Goal: Information Seeking & Learning: Learn about a topic

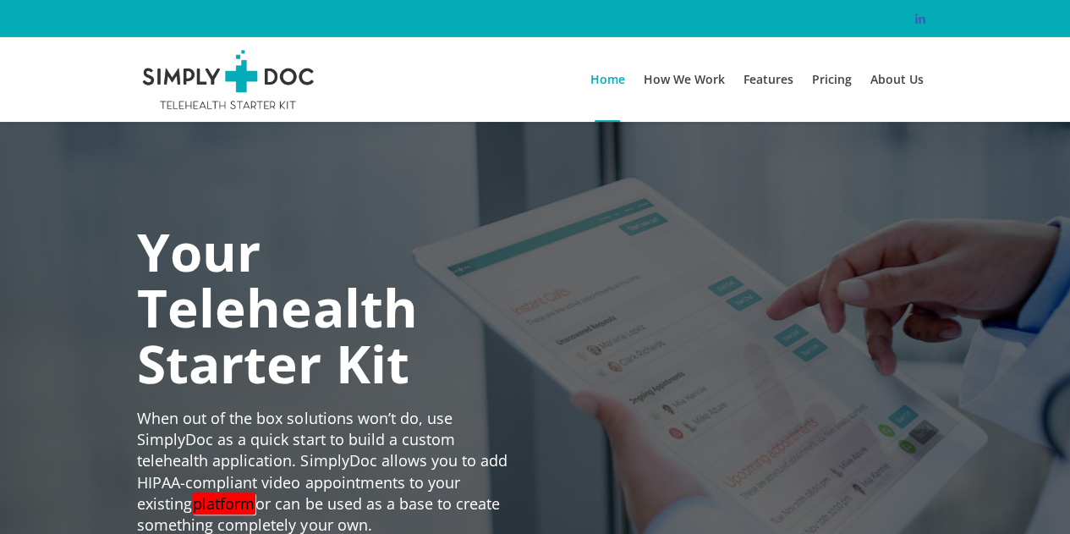
click at [922, 26] on link at bounding box center [920, 18] width 20 height 20
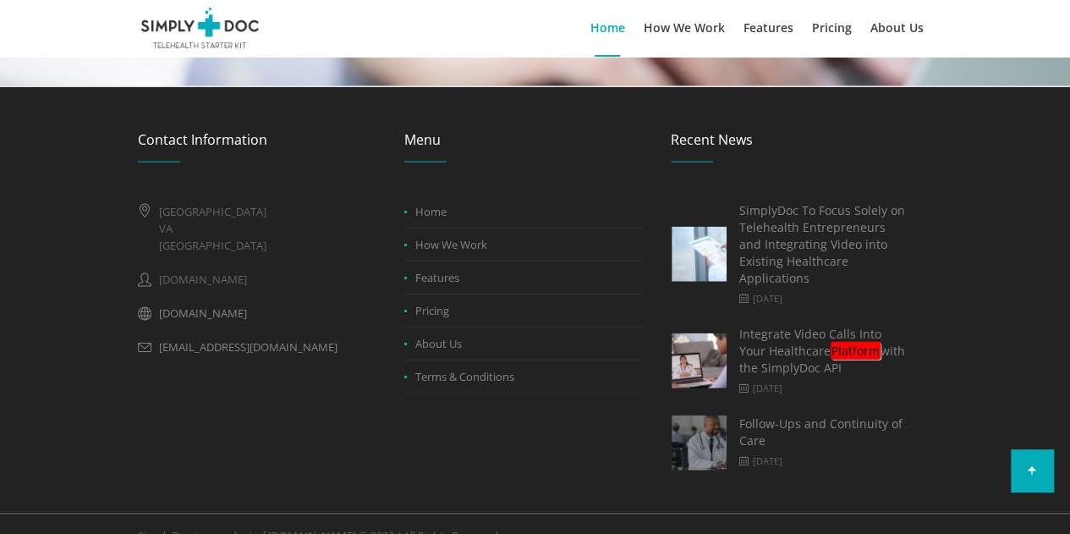
scroll to position [1908, 0]
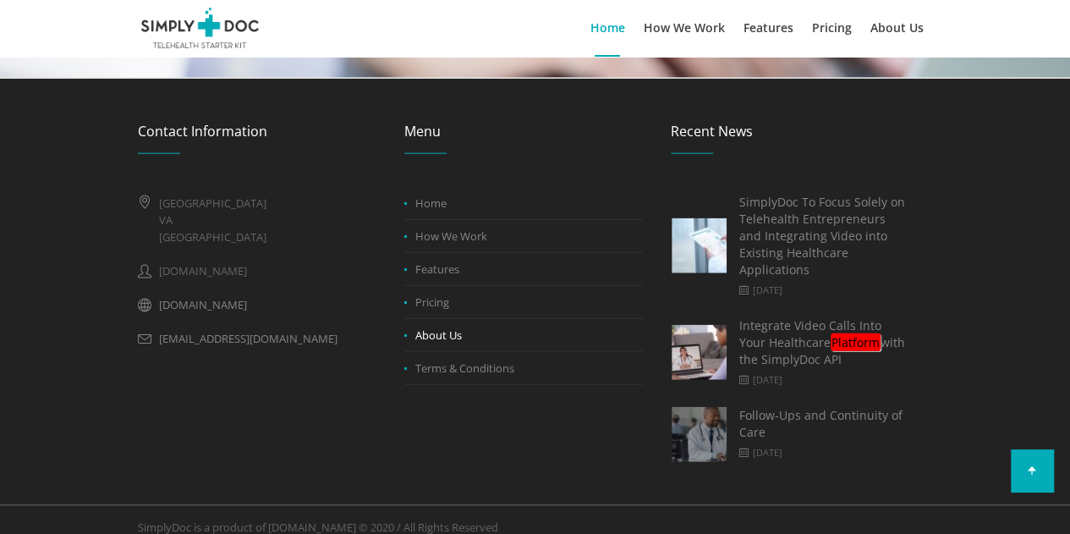
click at [431, 329] on link "About Us" at bounding box center [438, 334] width 47 height 15
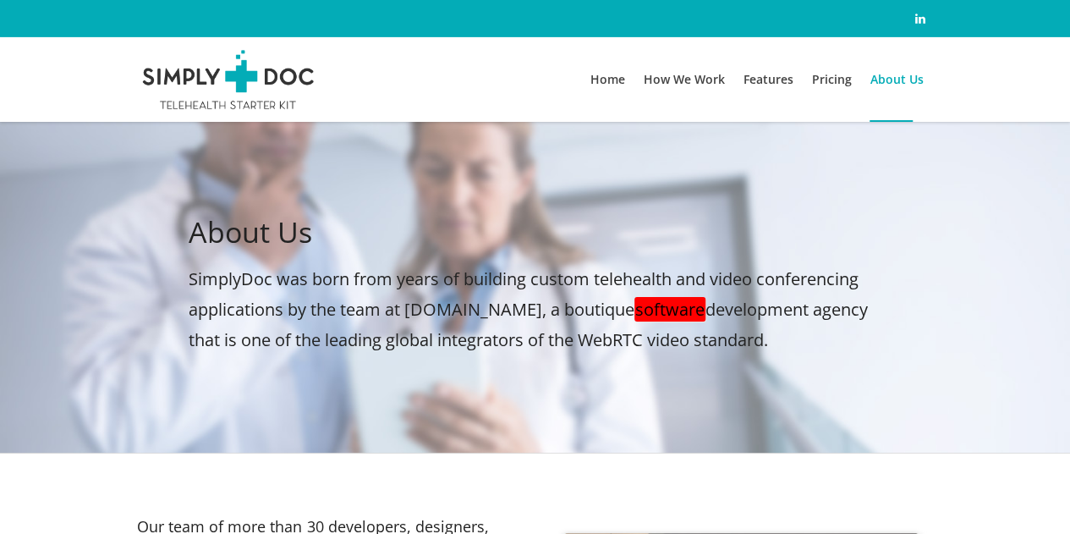
click at [527, 186] on div "About Us SimplyDoc was born from years of building custom telehealth and video …" at bounding box center [535, 287] width 1070 height 331
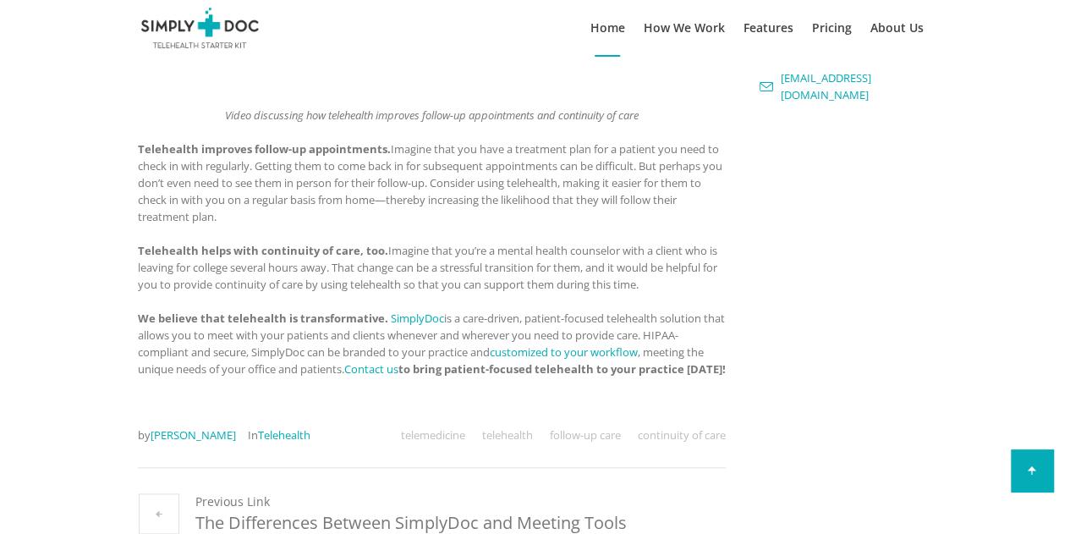
scroll to position [376, 0]
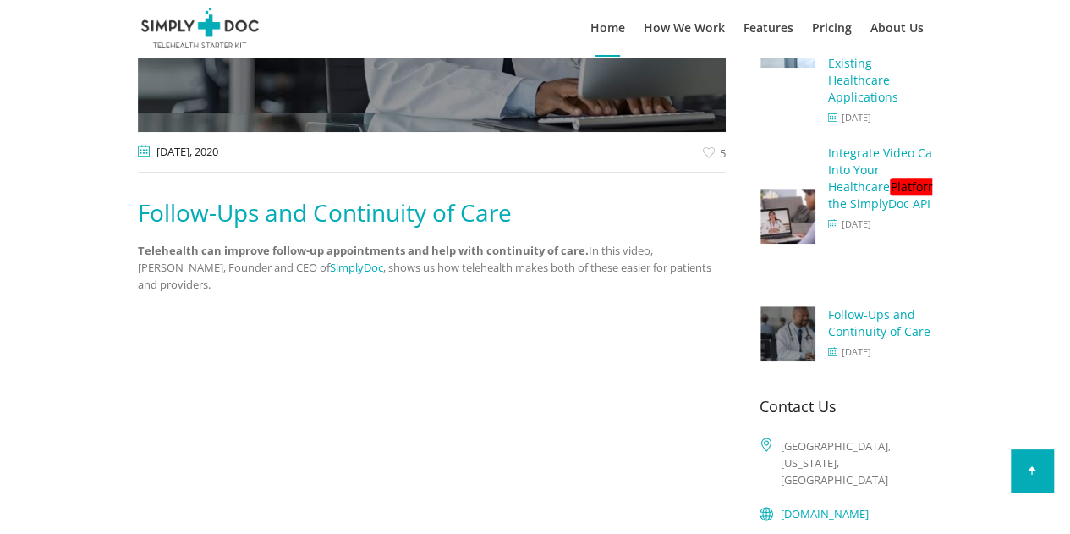
click at [666, 249] on p "Telehealth can improve follow-up appointments and help with continuity of care.…" at bounding box center [432, 276] width 588 height 68
copy p "Arin Sime"
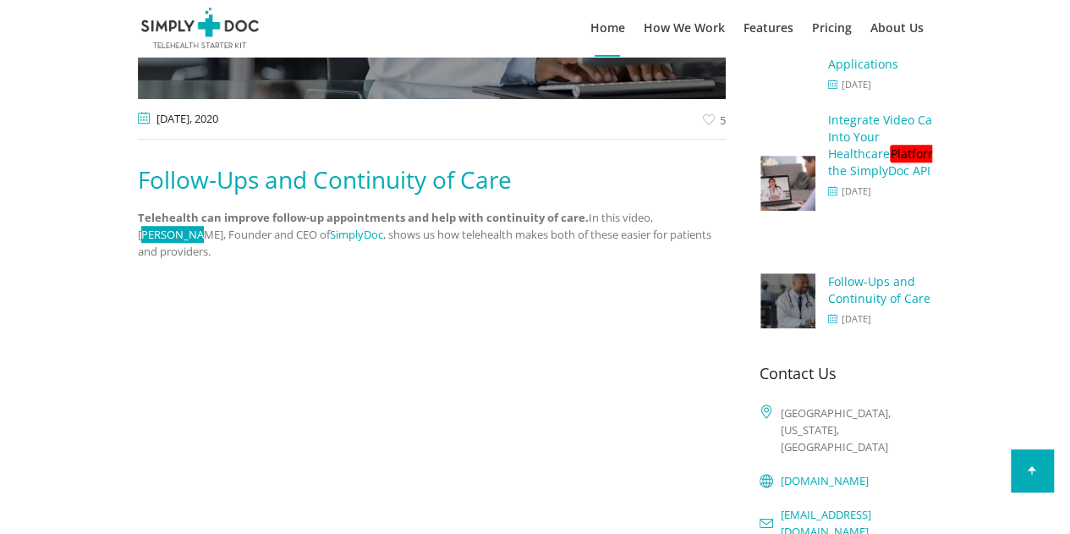
scroll to position [507, 0]
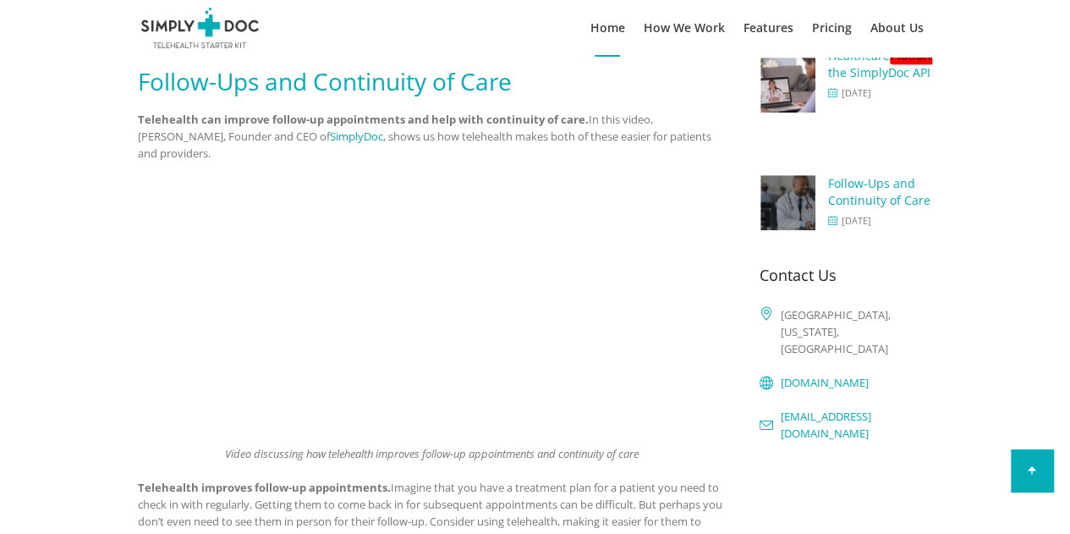
click at [654, 114] on p "Telehealth can improve follow-up appointments and help with continuity of care.…" at bounding box center [432, 145] width 588 height 68
copy p "Arin Sime, Founder and CEO"
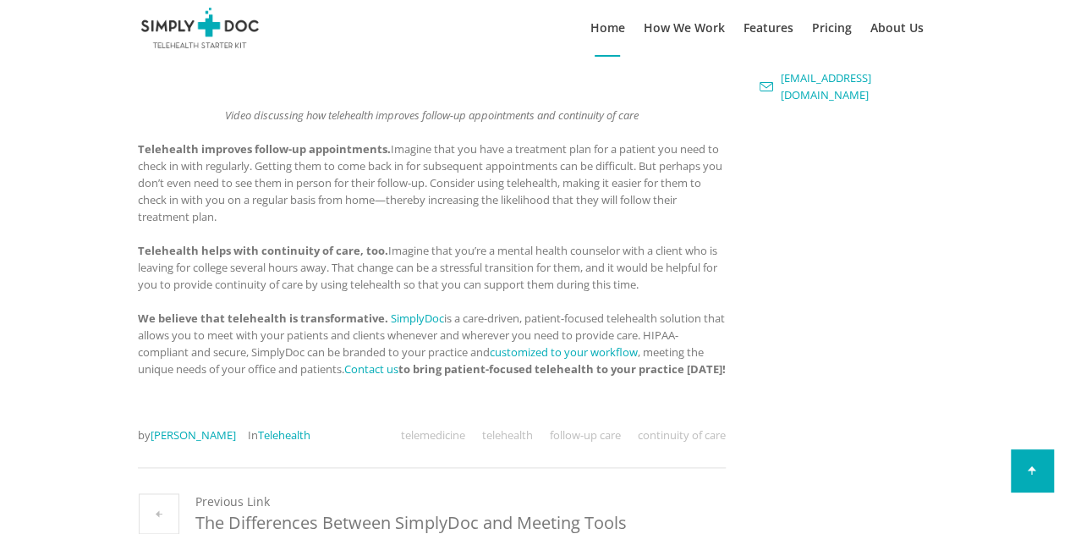
scroll to position [1268, 0]
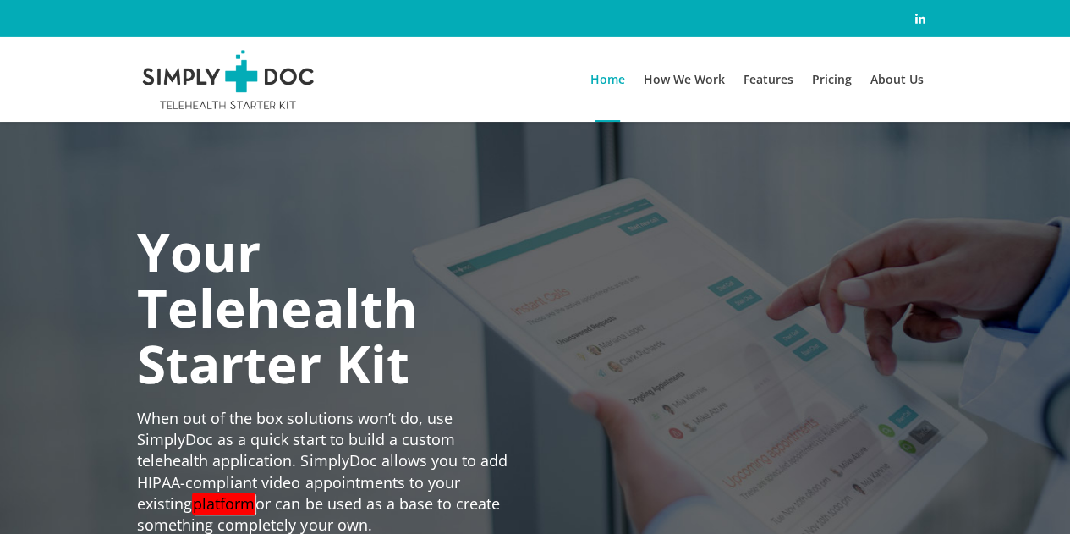
click at [222, 311] on h1 "Your Telehealth Starter Kit" at bounding box center [329, 306] width 384 height 167
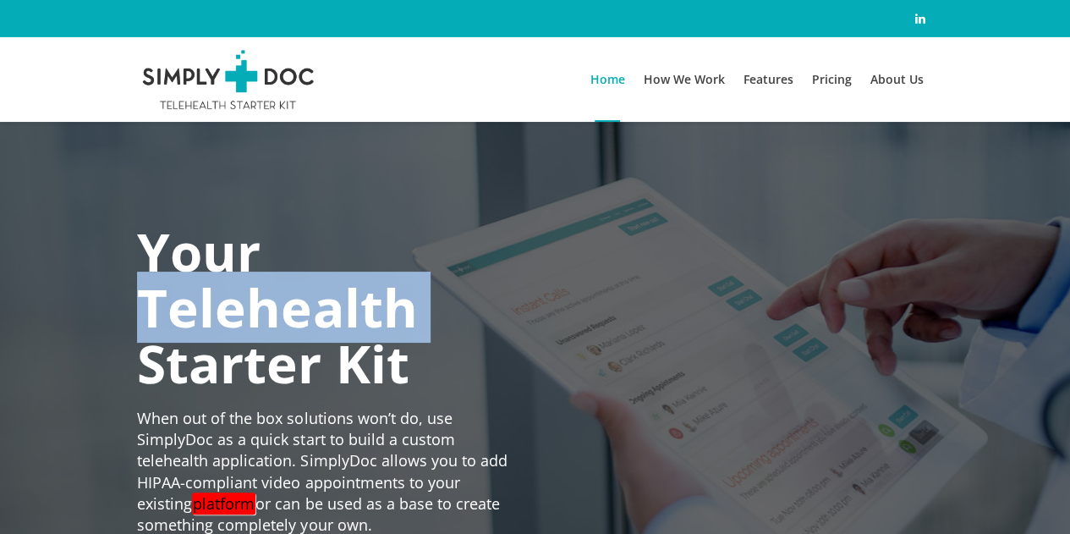
click at [222, 311] on h1 "Your Telehealth Starter Kit" at bounding box center [329, 306] width 384 height 167
copy h1 "Telehealth"
